Goal: Information Seeking & Learning: Find specific fact

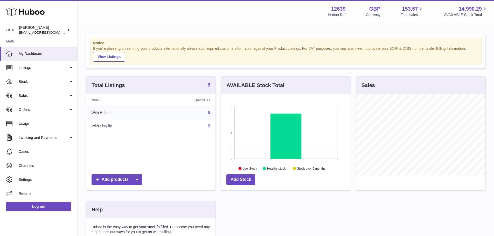
scroll to position [81, 130]
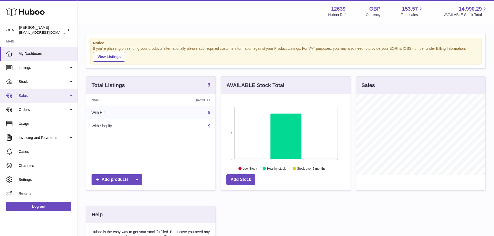
click at [52, 97] on span "Sales" at bounding box center [44, 95] width 50 height 5
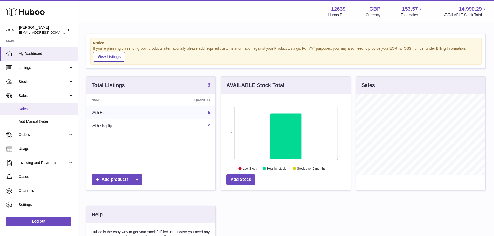
click at [33, 112] on link "Sales" at bounding box center [39, 109] width 78 height 13
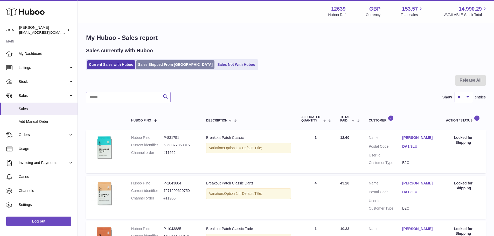
click at [162, 69] on link "Sales Shipped From [GEOGRAPHIC_DATA]" at bounding box center [175, 64] width 78 height 9
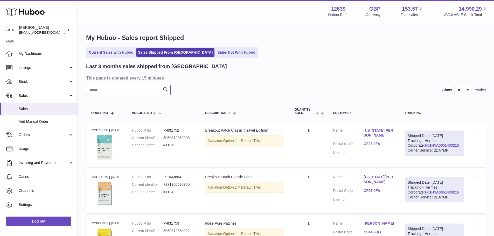
click at [150, 91] on input "text" at bounding box center [128, 90] width 85 height 10
paste input "*****"
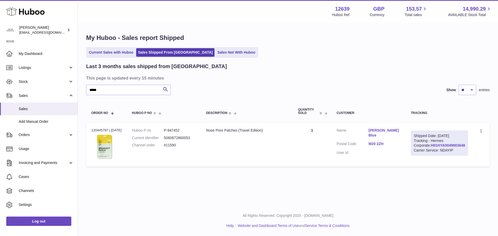
click at [450, 148] on link "H01HYA0049903648" at bounding box center [448, 146] width 34 height 4
drag, startPoint x: 376, startPoint y: 144, endPoint x: 396, endPoint y: 143, distance: 19.7
click at [396, 143] on dl "Customer Name Hollie Blue Postal Code M20 2ZH User Id" at bounding box center [369, 143] width 64 height 30
copy dl "M20 2ZH"
drag, startPoint x: 170, startPoint y: 132, endPoint x: 185, endPoint y: 132, distance: 15.1
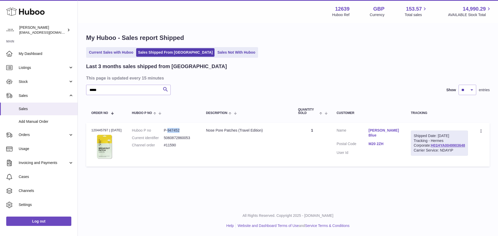
click at [185, 132] on dd "P-947452" at bounding box center [180, 130] width 32 height 5
copy dd "947452"
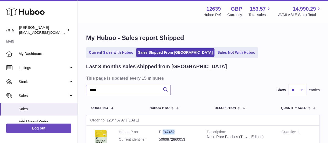
scroll to position [93, 0]
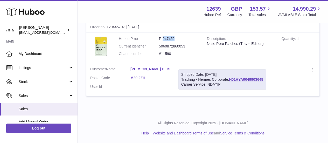
drag, startPoint x: 158, startPoint y: 52, endPoint x: 172, endPoint y: 54, distance: 13.8
click at [172, 54] on dl "Huboo P no P-947452 Current identifier 5060872860053 Channel order #11590" at bounding box center [159, 47] width 80 height 23
copy dl "#11590"
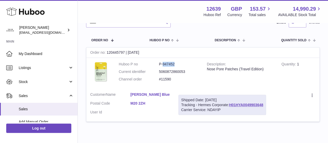
scroll to position [56, 0]
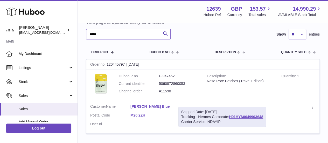
drag, startPoint x: 115, startPoint y: 38, endPoint x: 85, endPoint y: 38, distance: 30.1
click at [85, 38] on div "My Huboo - Sales report Shipped Current Sales with Huboo Sales Shipped From Hub…" at bounding box center [203, 59] width 250 height 183
paste input "*"
type input "******"
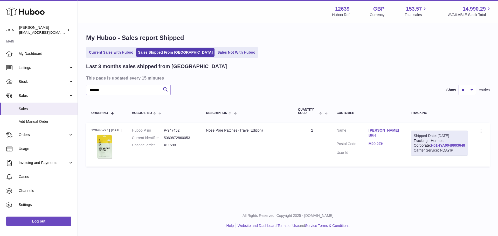
click at [96, 131] on div "Order no 120445797 | 5th Jul" at bounding box center [106, 130] width 30 height 5
copy div "120445797"
